Goal: Task Accomplishment & Management: Complete application form

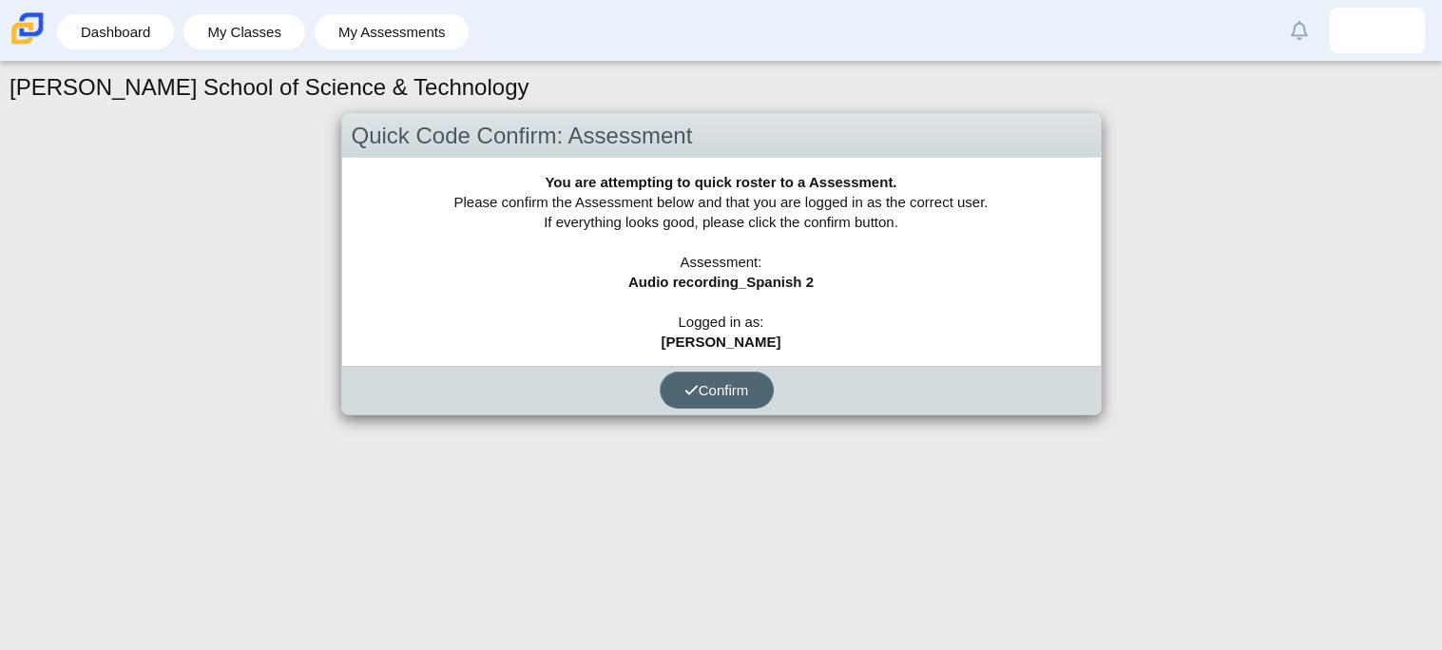
click at [732, 392] on span "Confirm" at bounding box center [717, 390] width 65 height 16
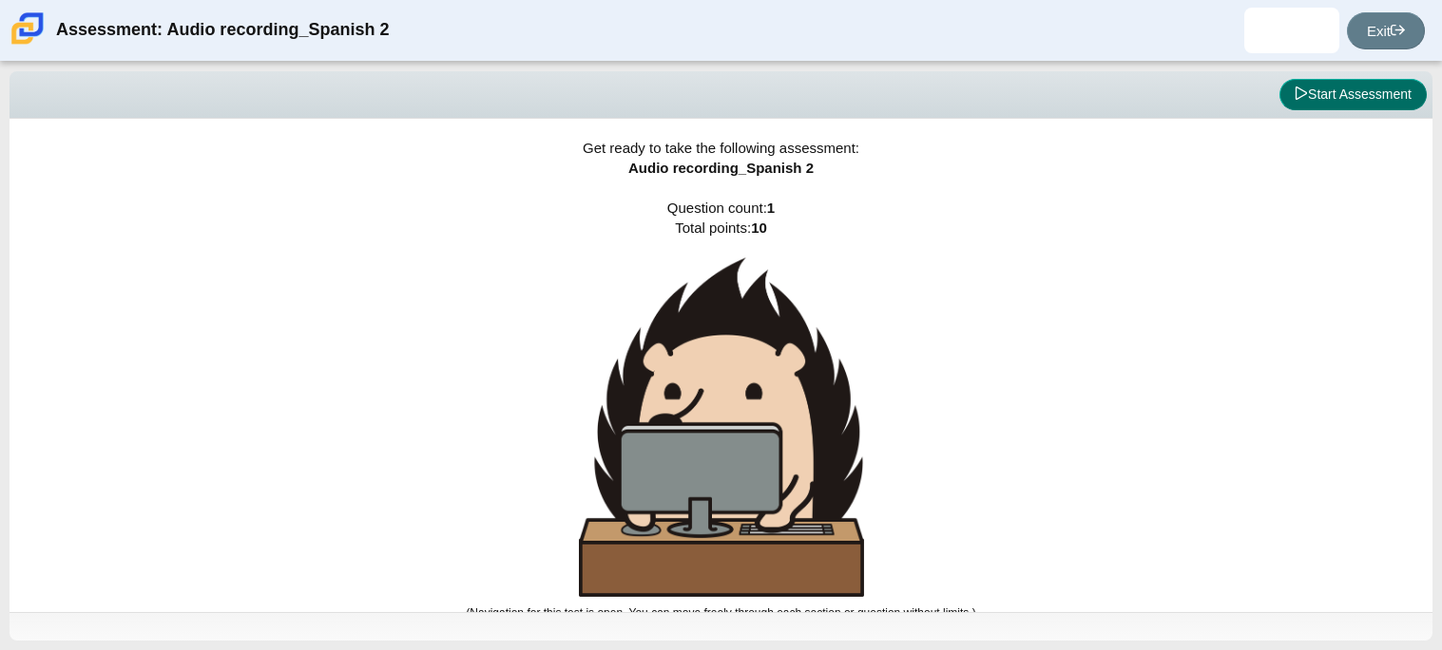
click at [1293, 102] on button "Start Assessment" at bounding box center [1353, 95] width 147 height 32
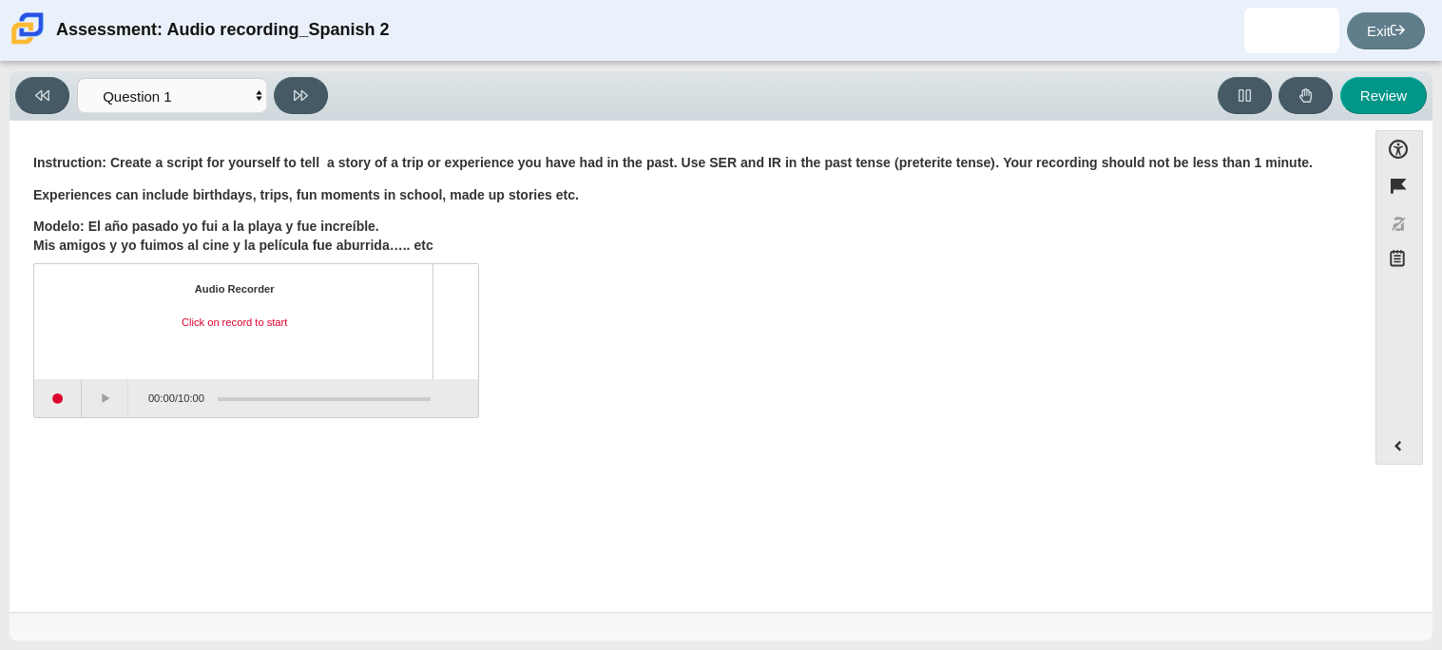
click at [800, 310] on div "Audio Recorder Click on record to start 00:00 / 10:00" at bounding box center [687, 342] width 1309 height 149
click at [839, 274] on div "Audio Recorder Click on record to start 00:00 / 10:00" at bounding box center [687, 342] width 1309 height 149
click at [59, 383] on button "Start recording" at bounding box center [58, 398] width 48 height 38
click at [92, 381] on button "Pause" at bounding box center [106, 398] width 48 height 38
click at [79, 402] on button "Stop recording" at bounding box center [58, 398] width 48 height 38
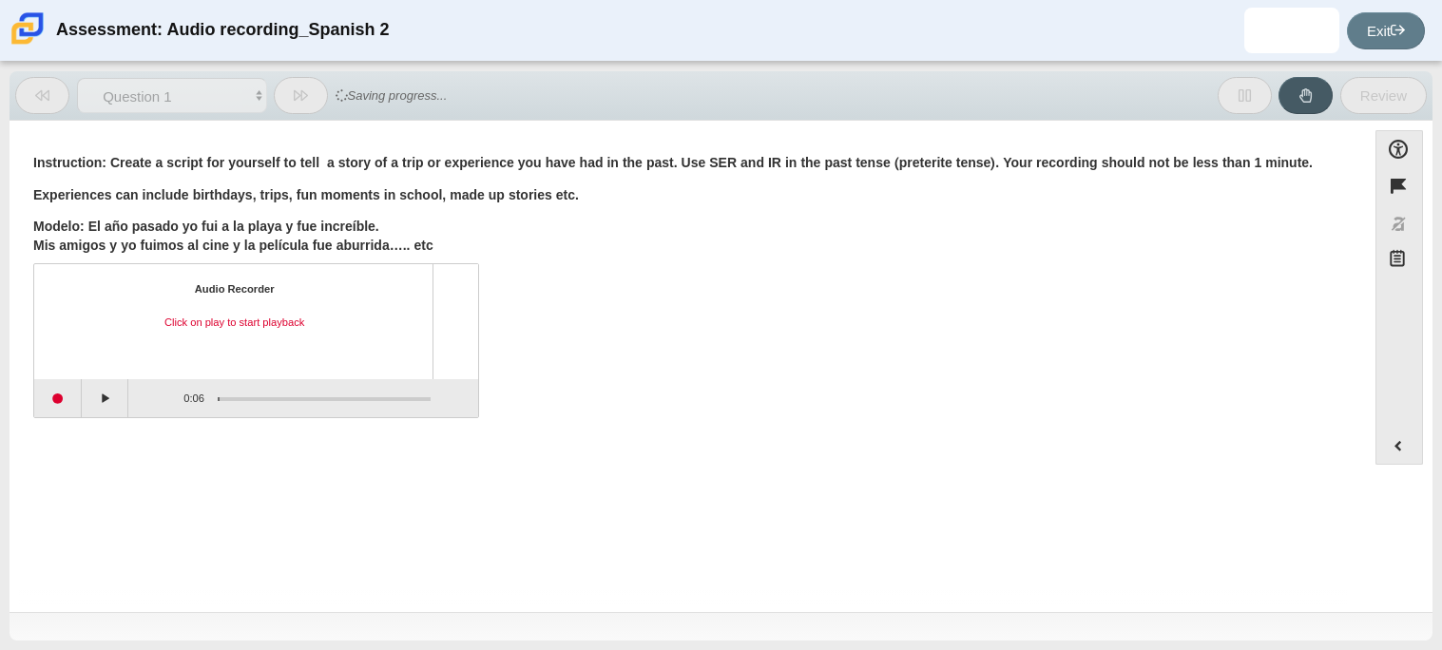
click at [154, 511] on div "Question Instruction: Create a script for yourself to tell a story of a trip or…" at bounding box center [688, 370] width 1338 height 470
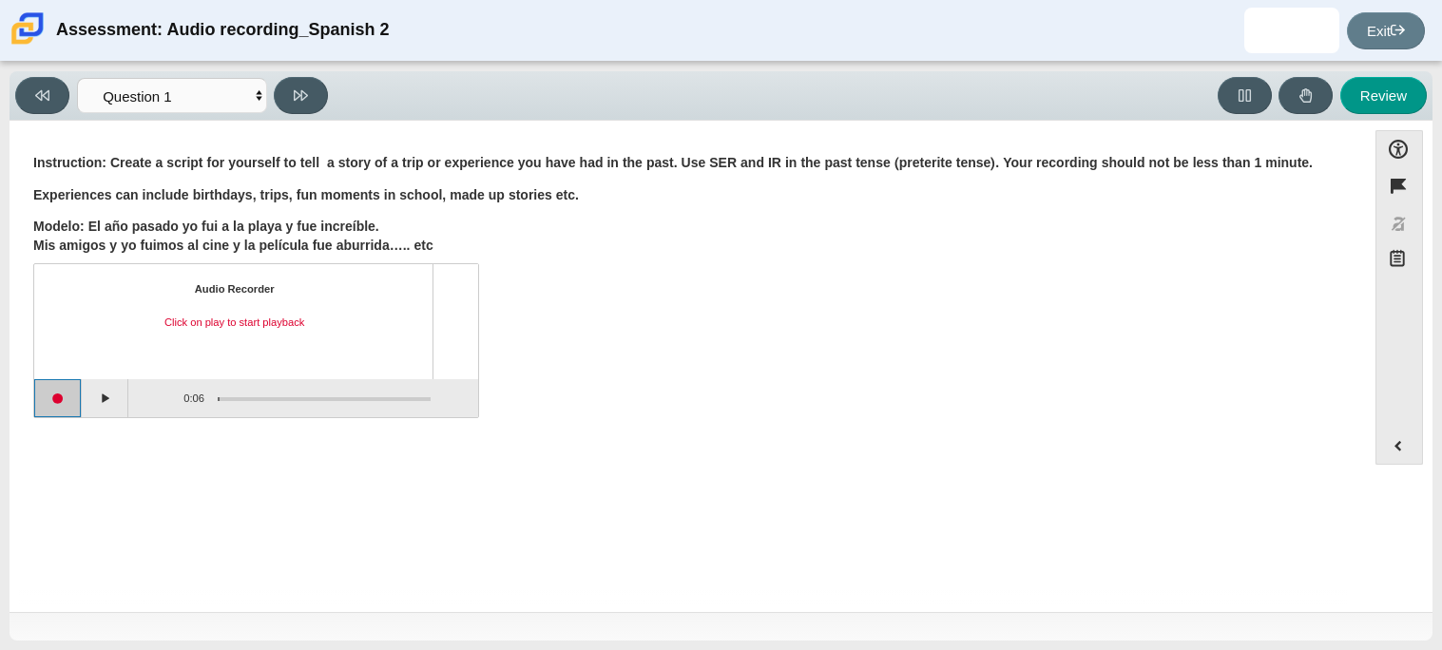
click at [58, 410] on button "Start recording" at bounding box center [58, 398] width 48 height 38
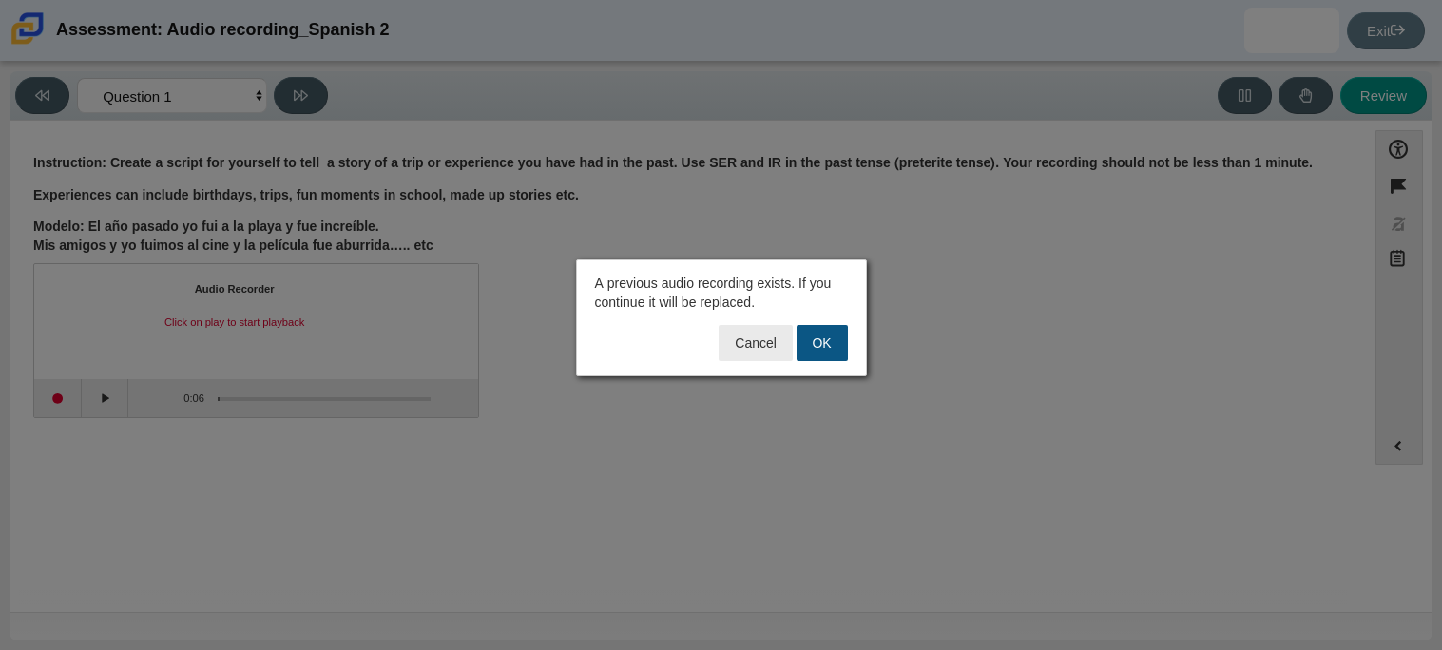
click at [808, 352] on button "OK" at bounding box center [822, 343] width 51 height 36
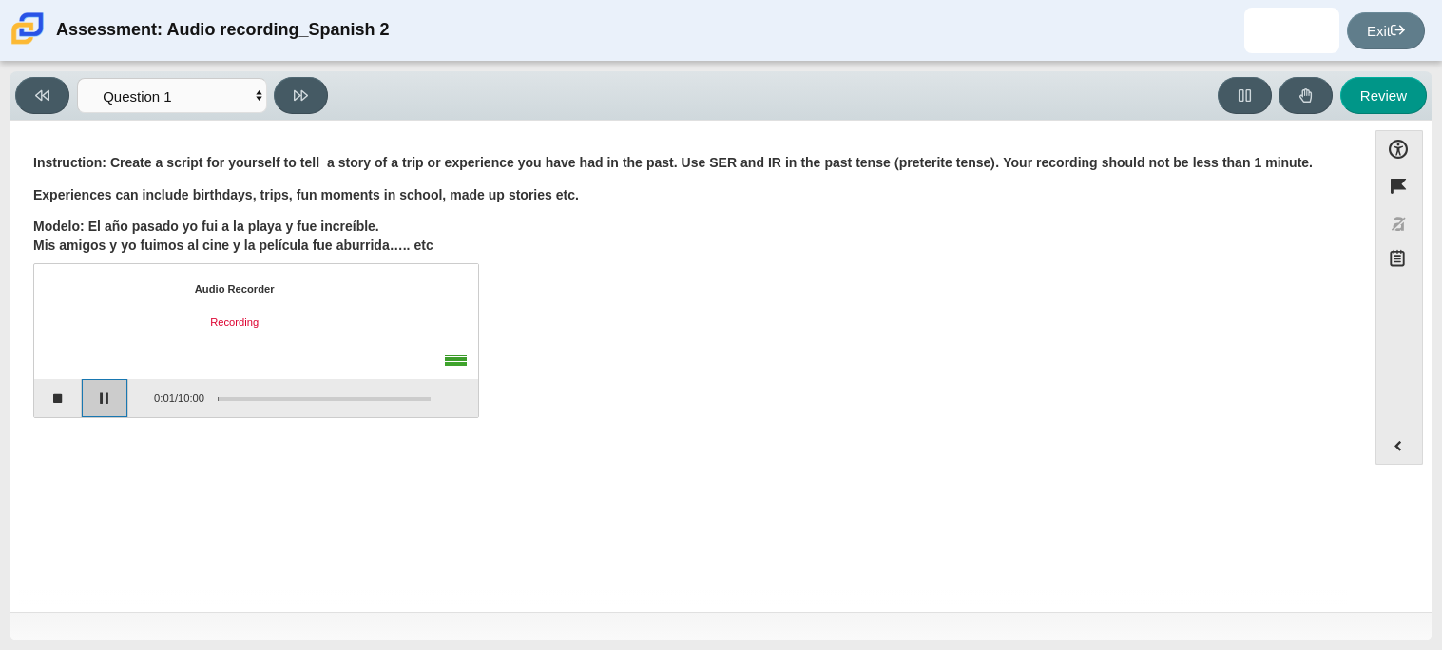
click at [84, 386] on button "Pause" at bounding box center [106, 398] width 48 height 38
click at [70, 390] on button "Stop recording" at bounding box center [58, 398] width 48 height 38
click at [78, 405] on button "Start recording" at bounding box center [58, 398] width 48 height 38
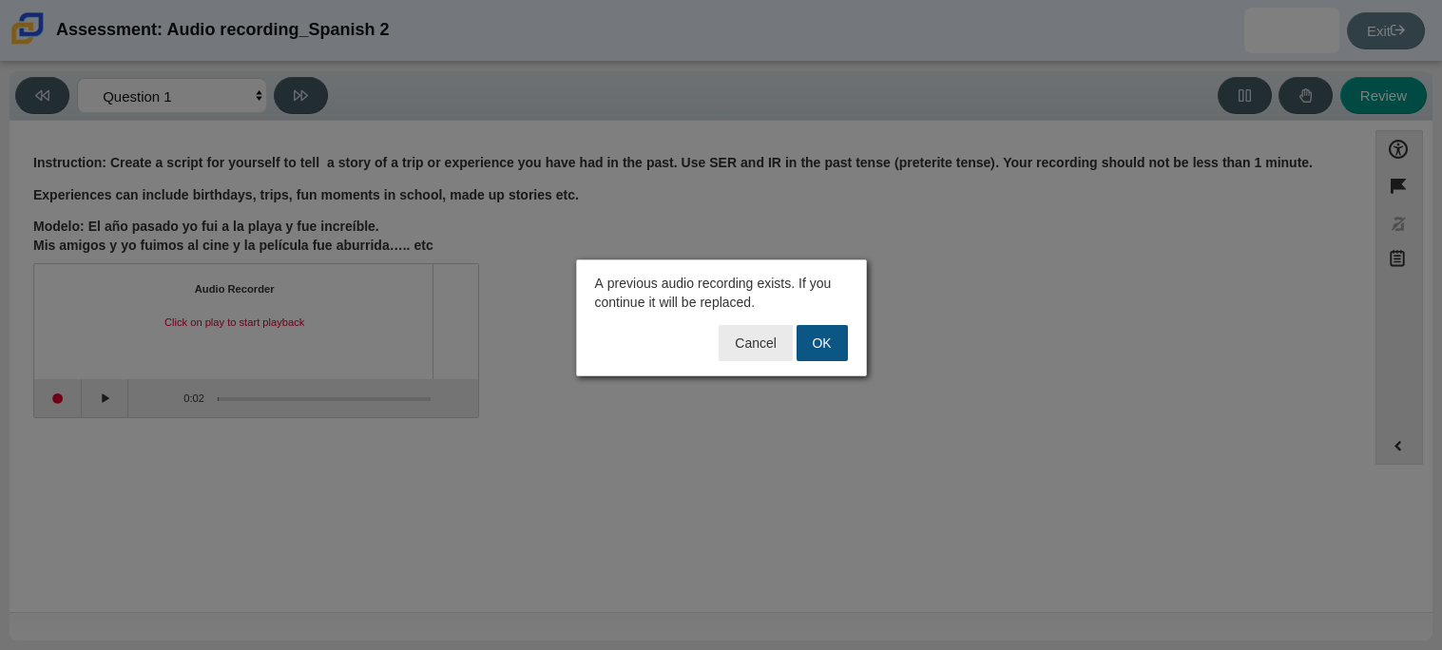
click at [820, 350] on button "OK" at bounding box center [822, 343] width 51 height 36
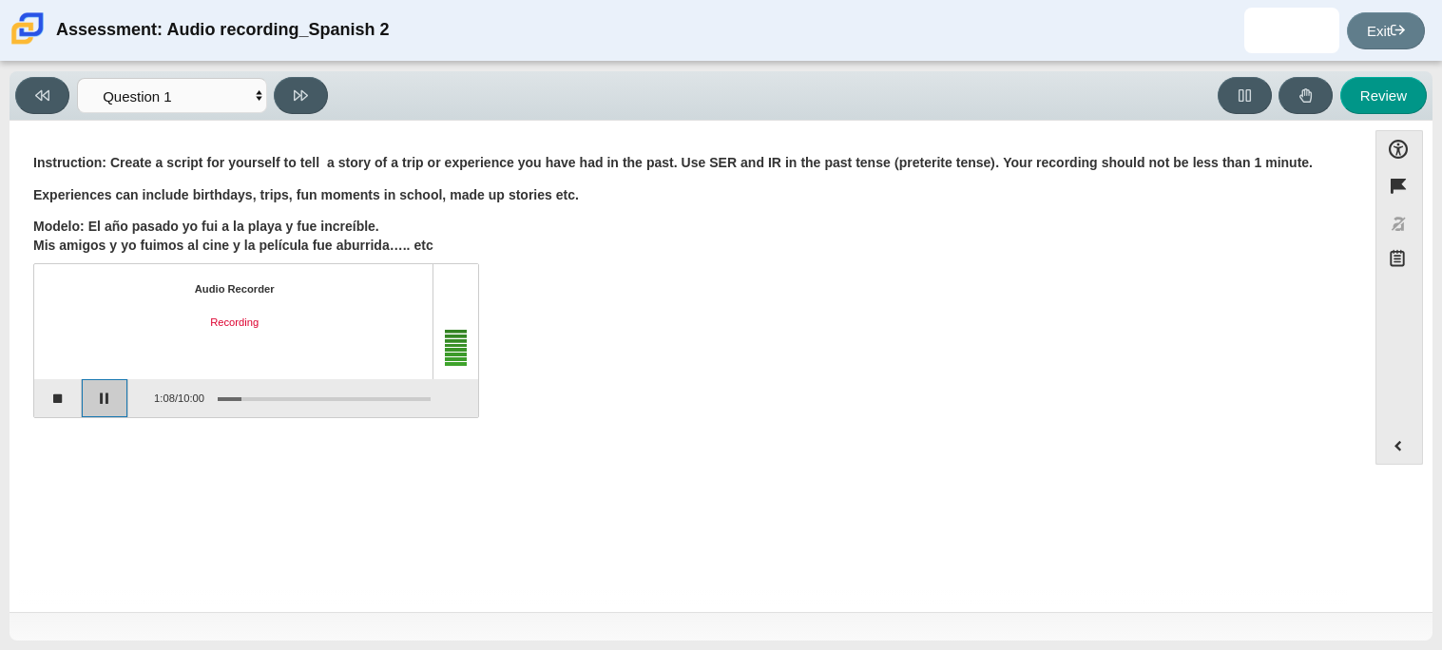
click at [102, 410] on button "Pause" at bounding box center [106, 398] width 48 height 38
click at [111, 451] on div "Question Instruction: Create a script for yourself to tell a story of a trip or…" at bounding box center [688, 370] width 1338 height 470
click at [57, 391] on button "Stop recording" at bounding box center [58, 398] width 48 height 38
click at [111, 397] on button "Play" at bounding box center [106, 398] width 48 height 38
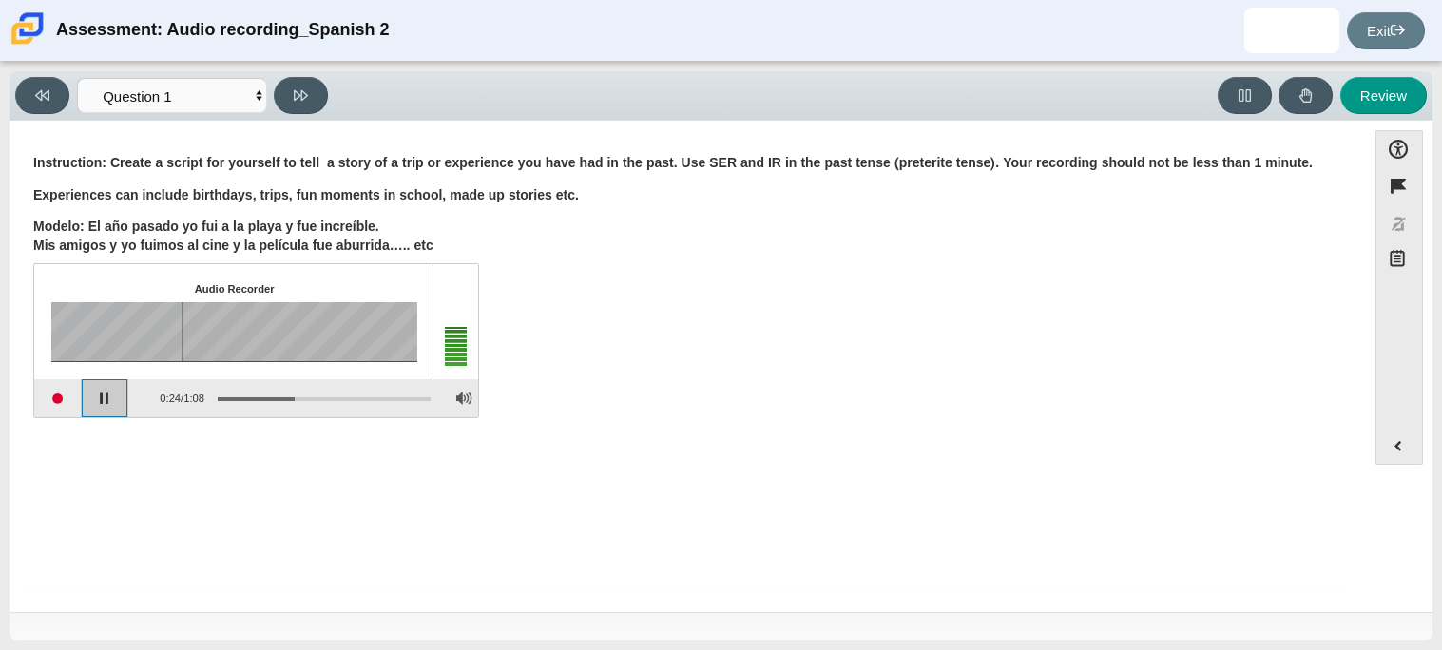
click at [107, 394] on button "Pause playback" at bounding box center [106, 398] width 48 height 38
click at [475, 388] on button "Adjust Volume" at bounding box center [463, 398] width 29 height 38
click at [1360, 89] on button "Review" at bounding box center [1384, 95] width 87 height 37
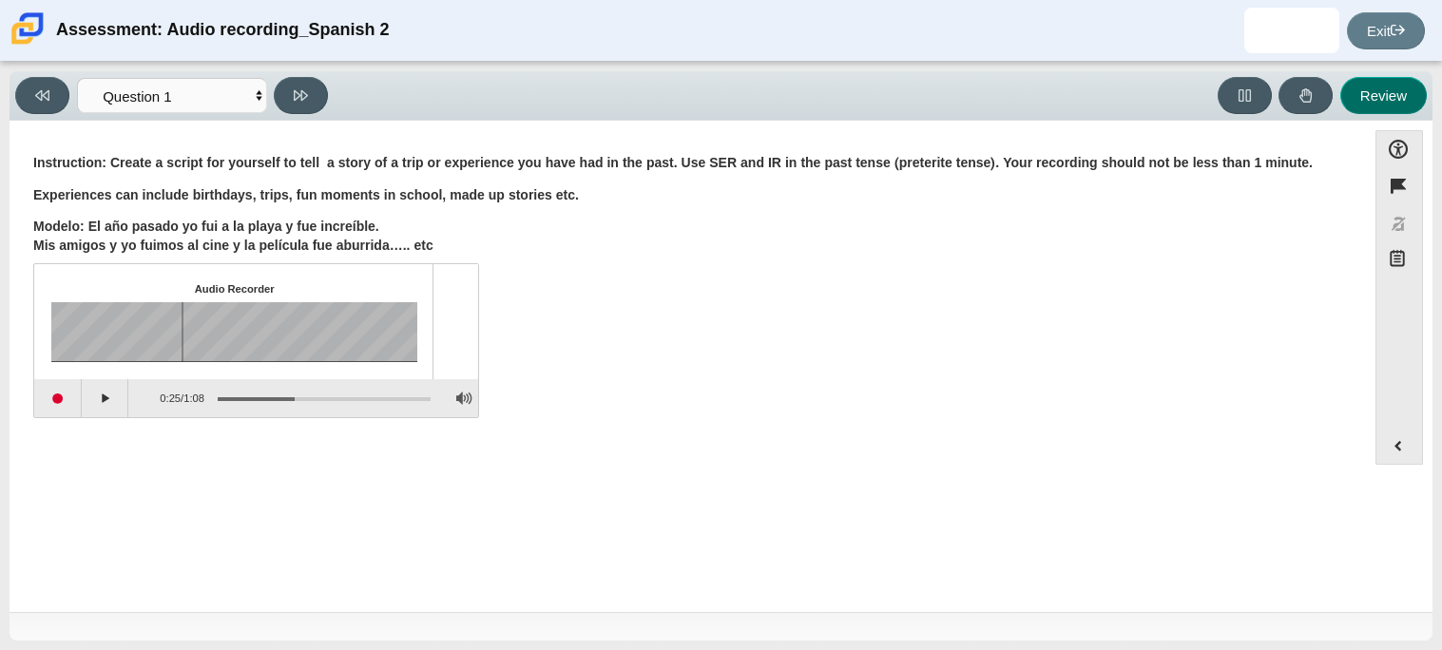
select select "review"
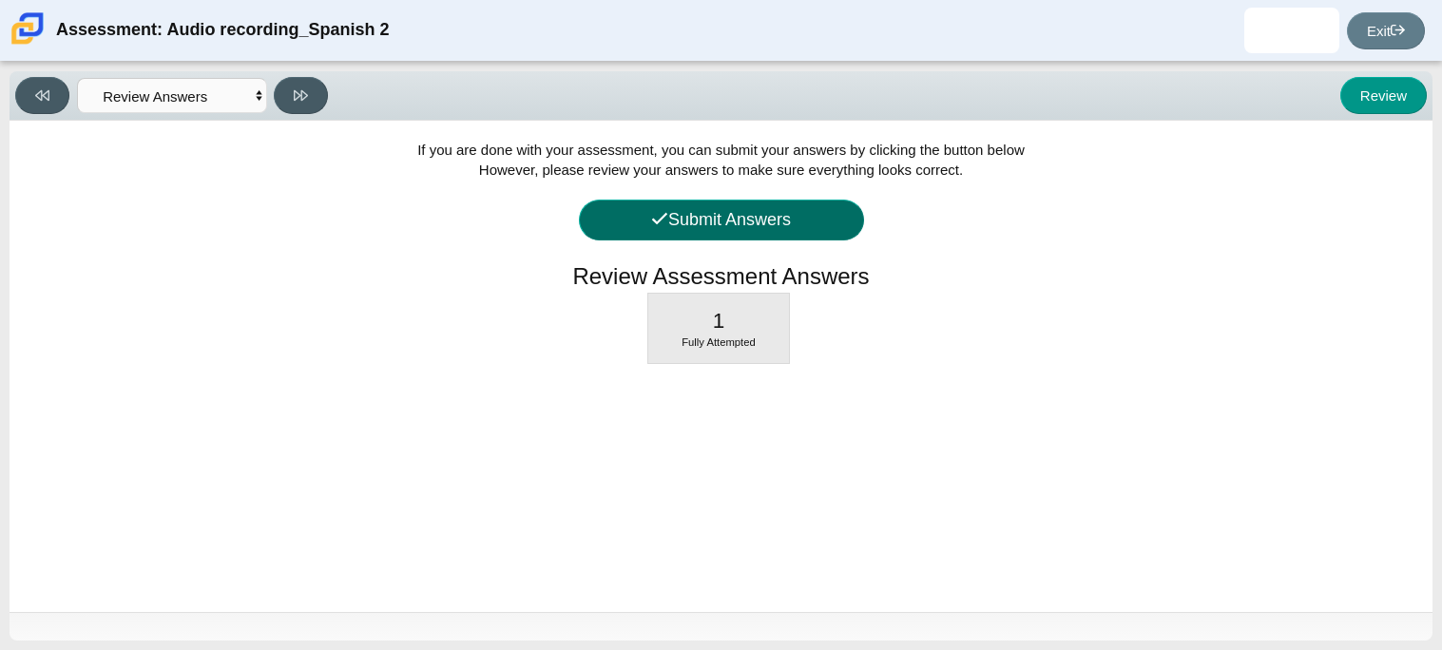
click at [796, 224] on button "Submit Answers" at bounding box center [721, 220] width 285 height 41
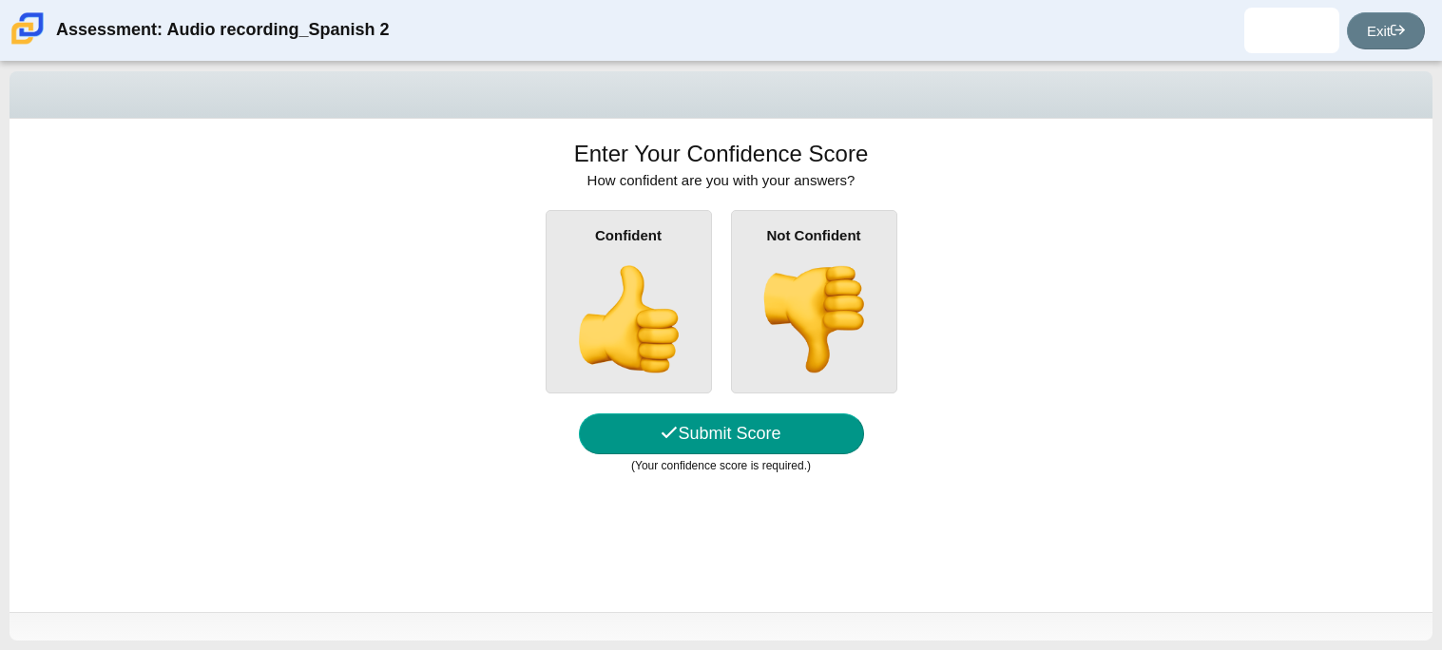
click at [677, 316] on img at bounding box center [628, 319] width 108 height 108
click at [0, 0] on input "Confident" at bounding box center [0, 0] width 0 height 0
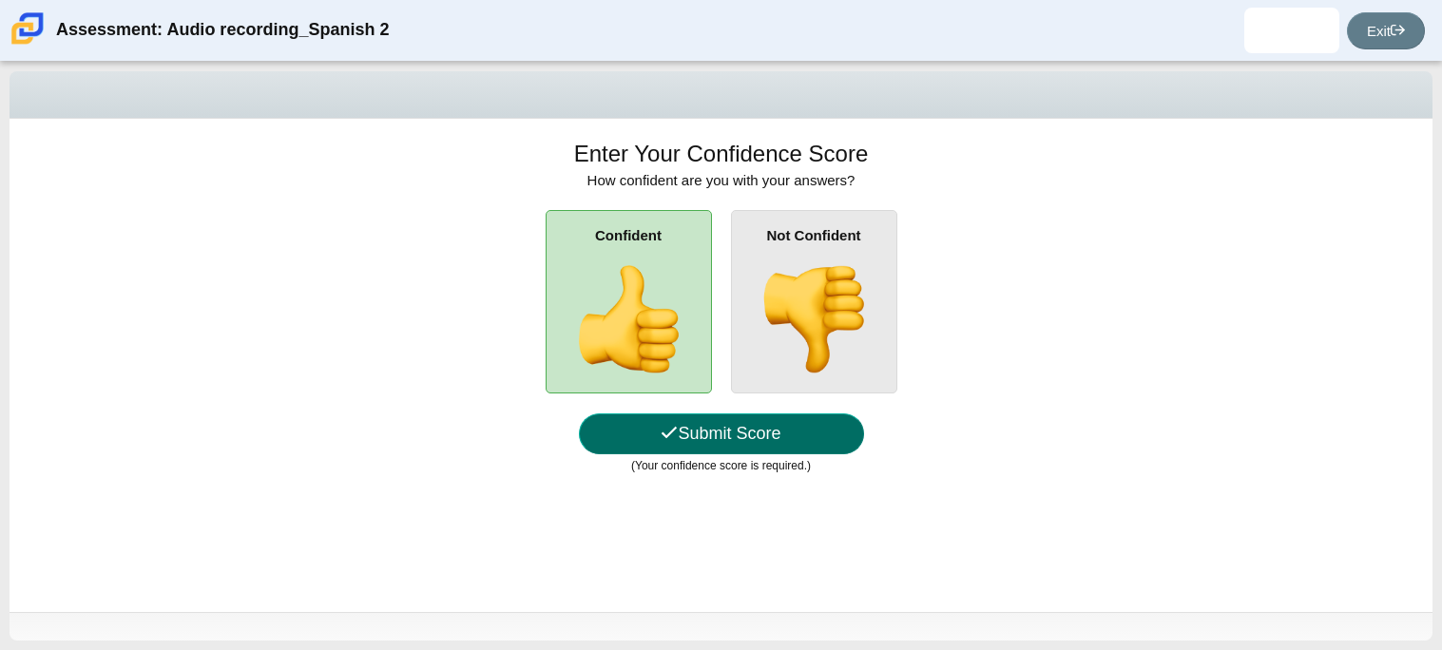
click at [794, 418] on button "Submit Score" at bounding box center [721, 434] width 285 height 41
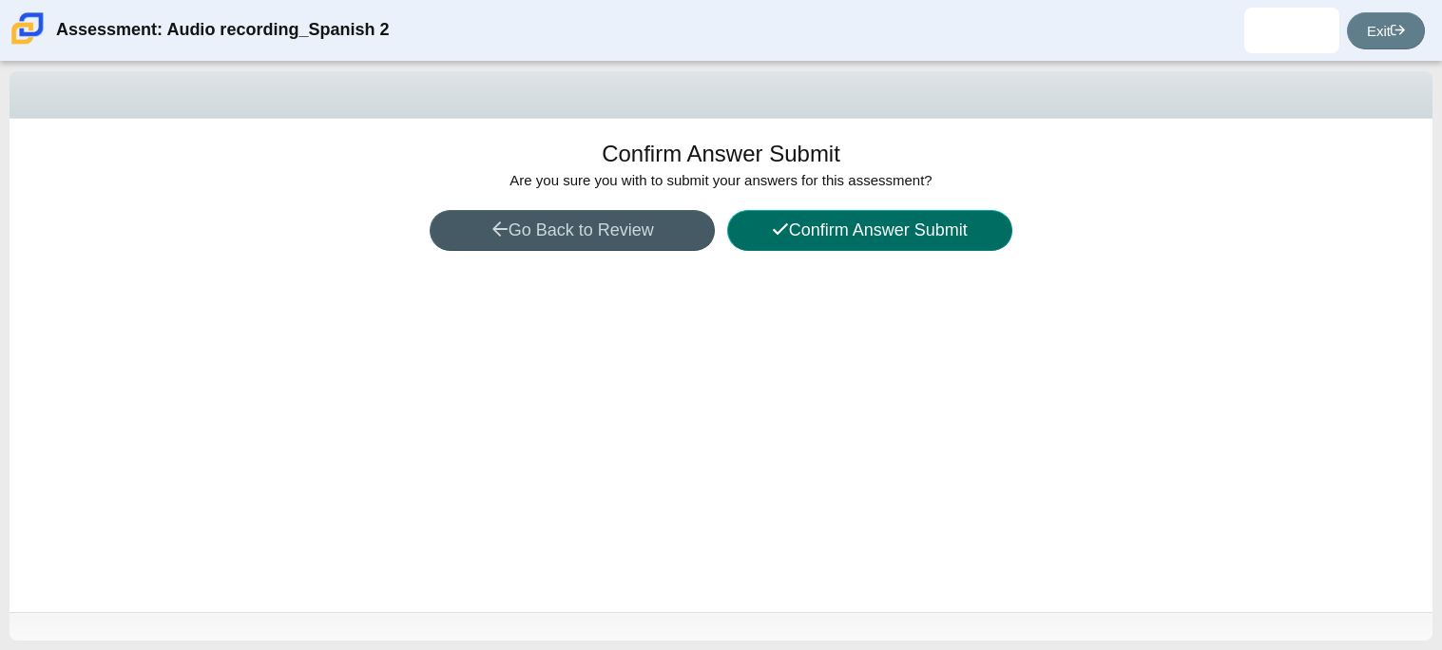
click at [818, 235] on button "Confirm Answer Submit" at bounding box center [869, 230] width 285 height 41
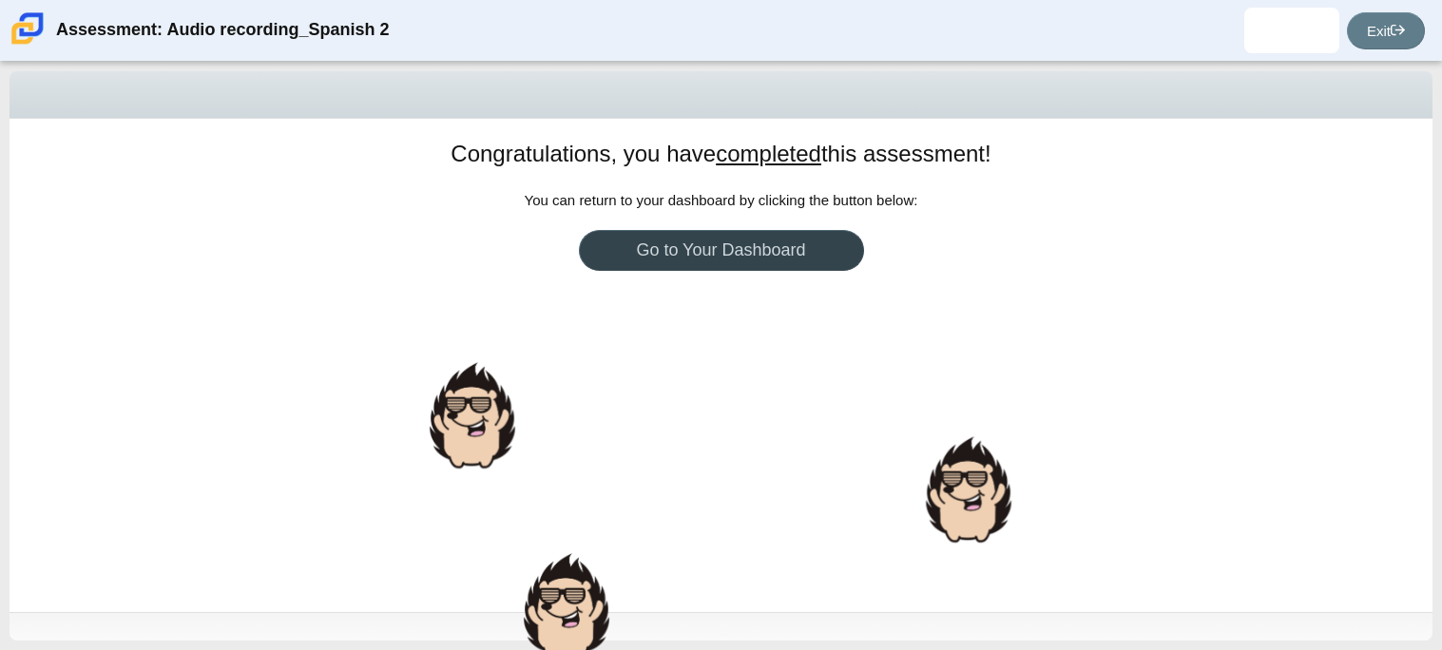
click at [784, 242] on link "Go to Your Dashboard" at bounding box center [721, 250] width 285 height 41
